Goal: Transaction & Acquisition: Book appointment/travel/reservation

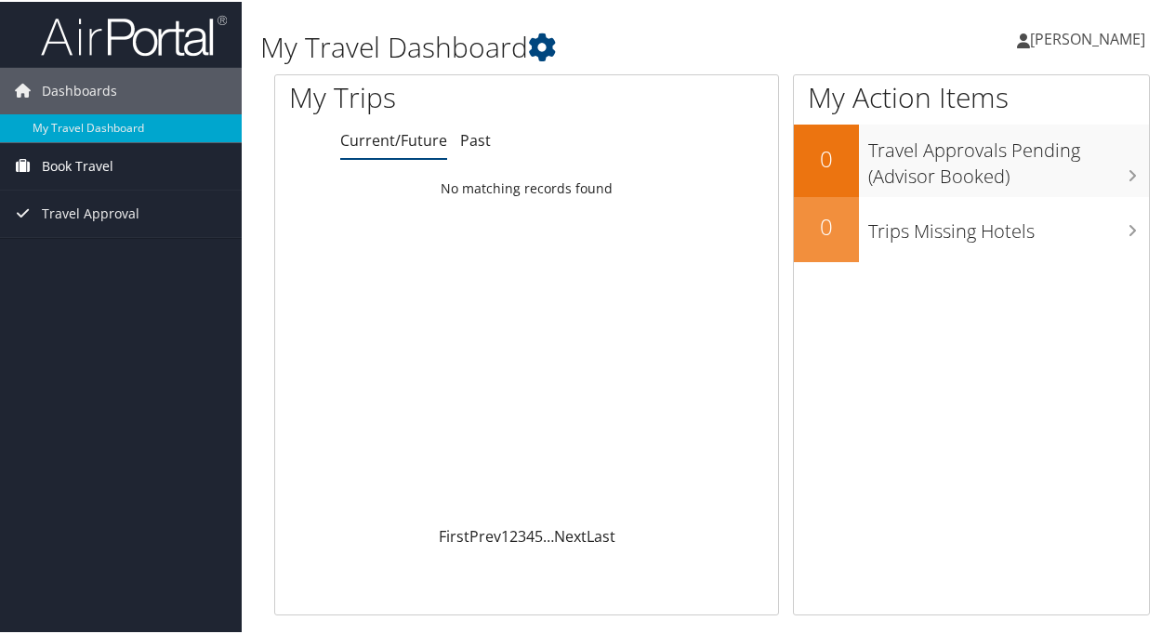
click at [86, 162] on span "Book Travel" at bounding box center [78, 164] width 72 height 46
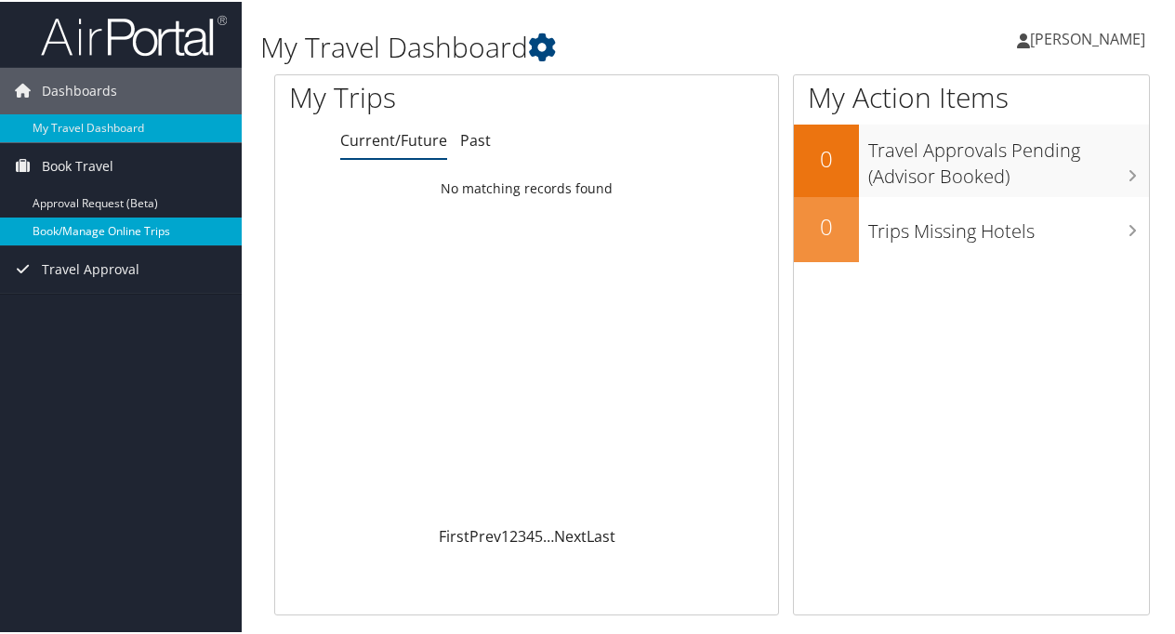
click at [87, 232] on link "Book/Manage Online Trips" at bounding box center [121, 230] width 242 height 28
